Goal: Download file/media

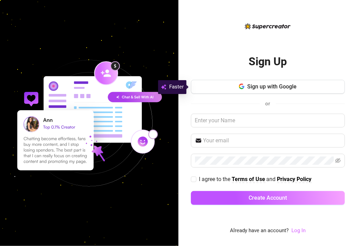
click at [303, 231] on link "Log In" at bounding box center [298, 230] width 14 height 6
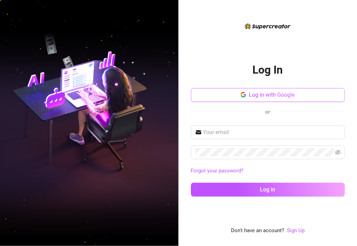
click at [283, 91] on button "Log in with Google" at bounding box center [268, 95] width 154 height 14
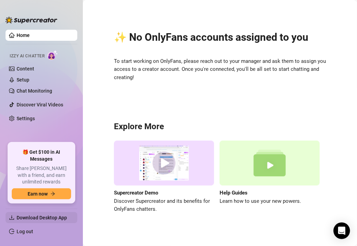
click at [44, 219] on span "Download Desktop App" at bounding box center [42, 217] width 50 height 6
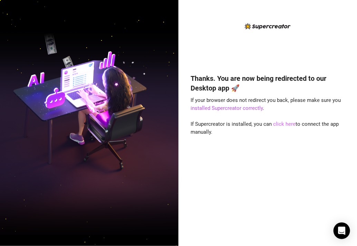
click at [285, 124] on link "click here" at bounding box center [284, 124] width 22 height 6
